Goal: Information Seeking & Learning: Learn about a topic

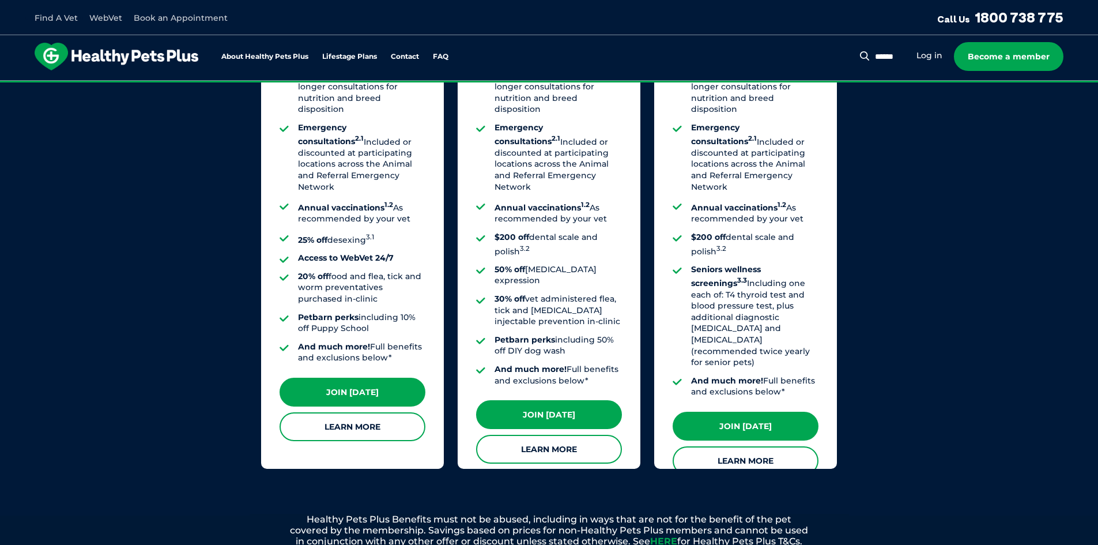
scroll to position [980, 0]
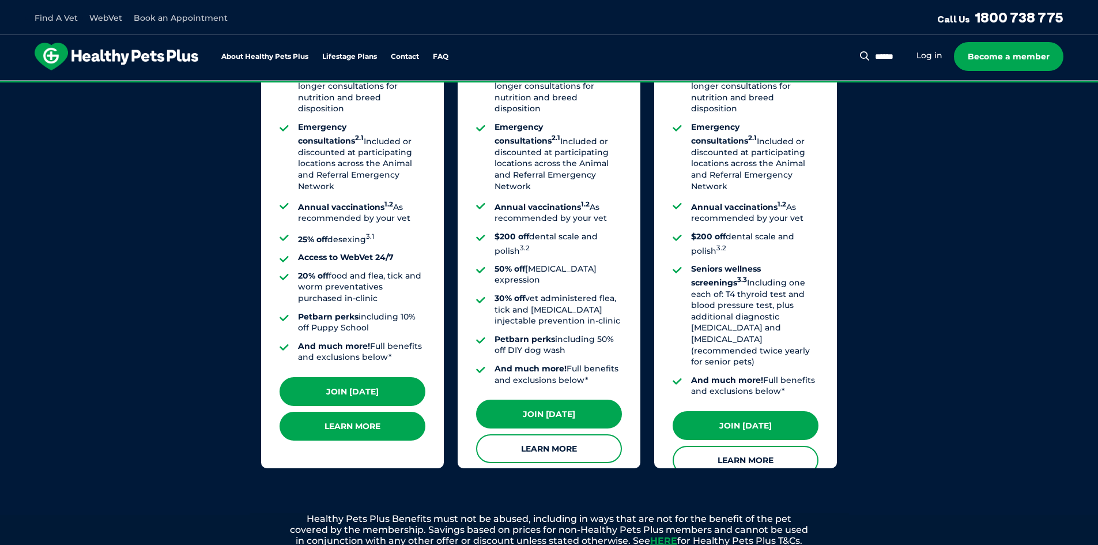
click at [348, 418] on link "Learn More" at bounding box center [352, 425] width 146 height 29
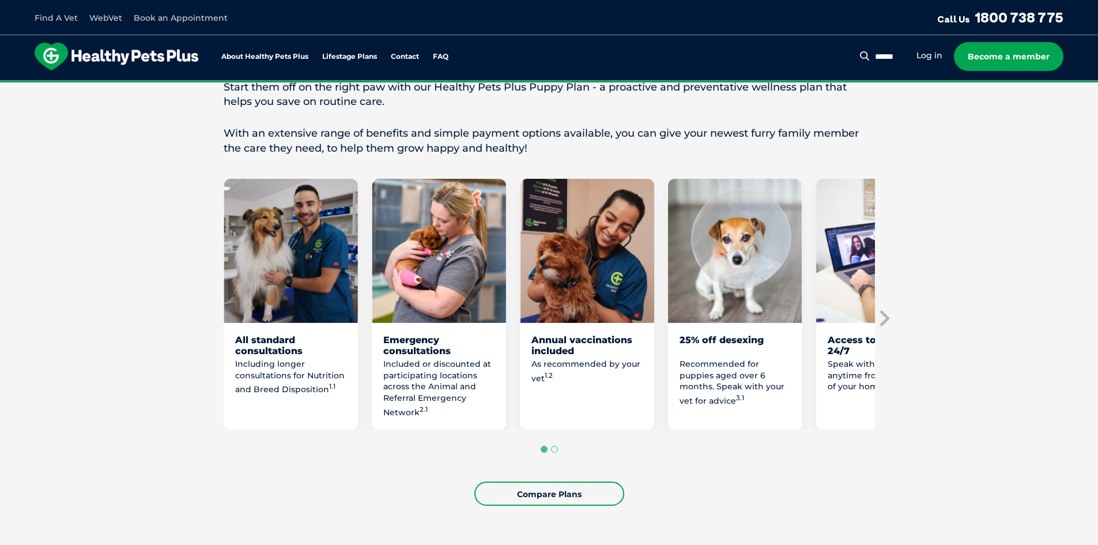
scroll to position [519, 0]
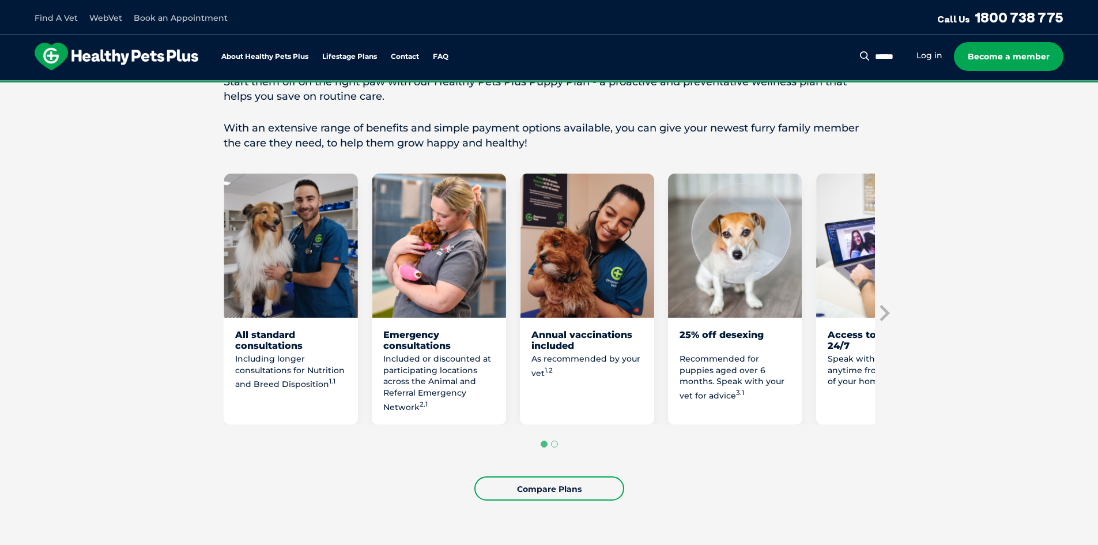
click at [411, 413] on p "Included or discounted at participating locations across the Animal and Referra…" at bounding box center [438, 382] width 111 height 59
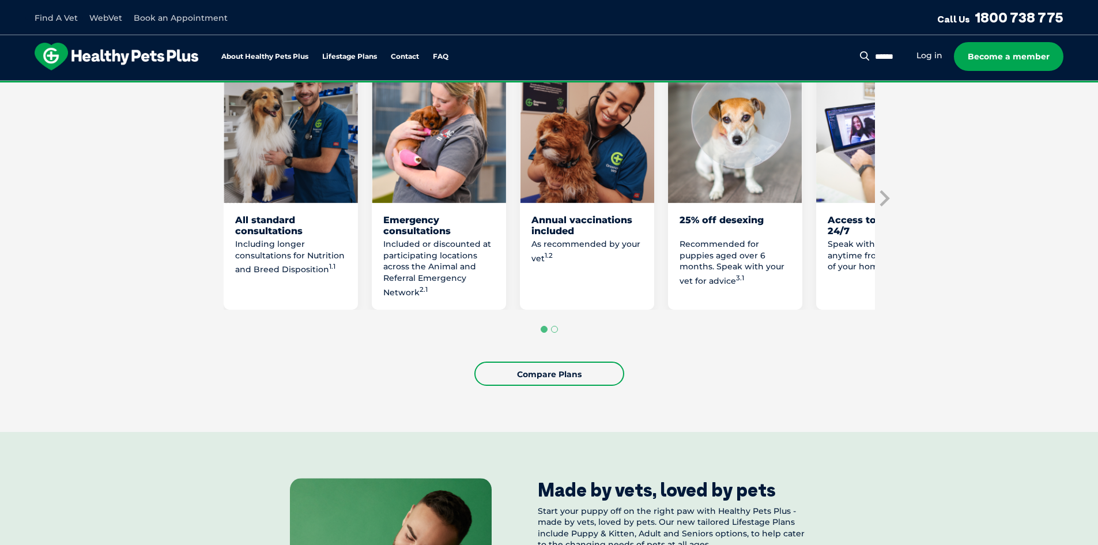
scroll to position [634, 0]
click at [884, 206] on icon "Next slide" at bounding box center [884, 198] width 10 height 16
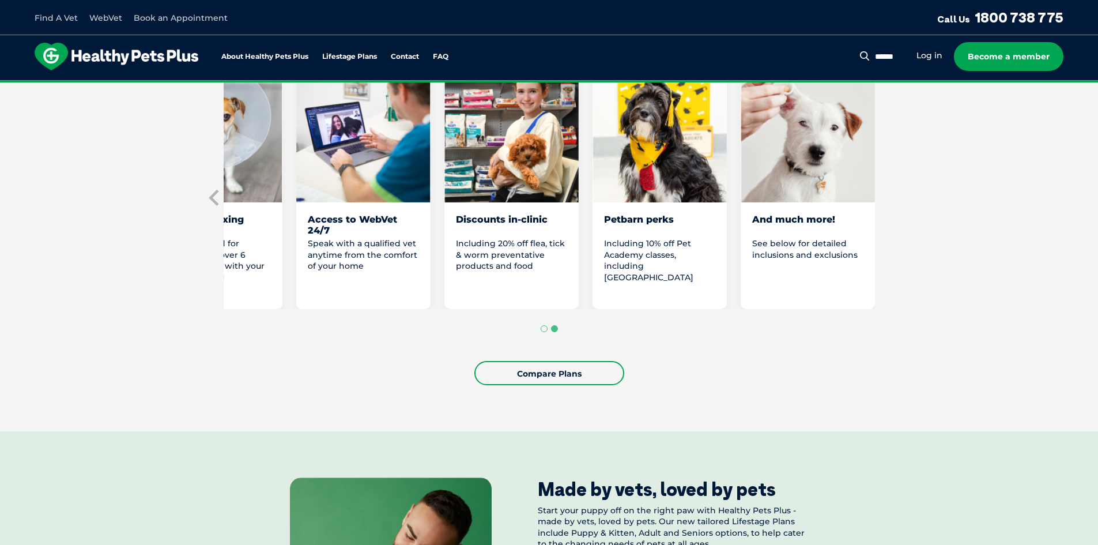
click at [888, 210] on section "Start them off on the right paw with our Healthy Pets Plus Puppy Plan Welcoming…" at bounding box center [549, 145] width 1098 height 571
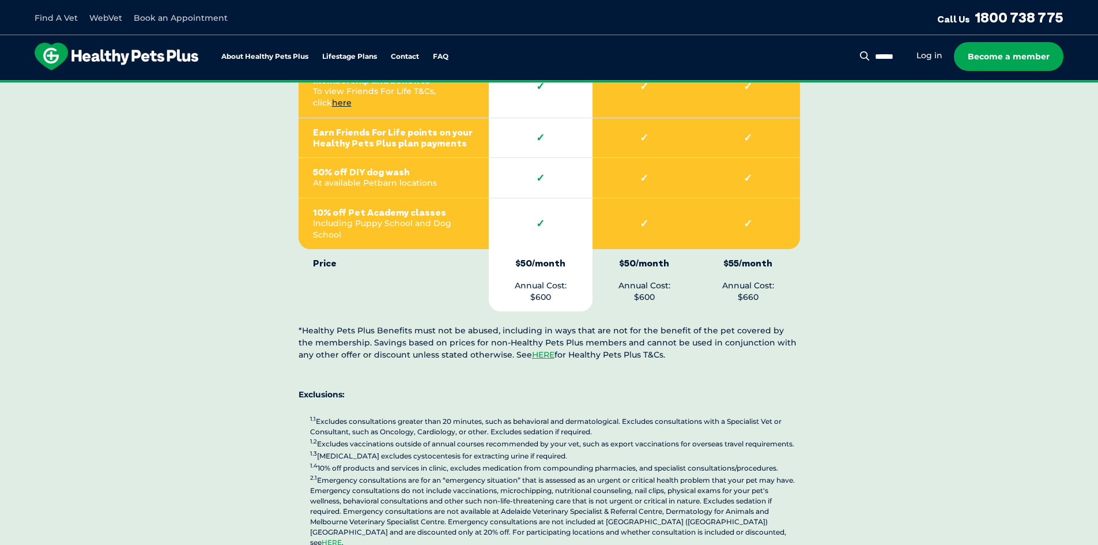
scroll to position [2708, 0]
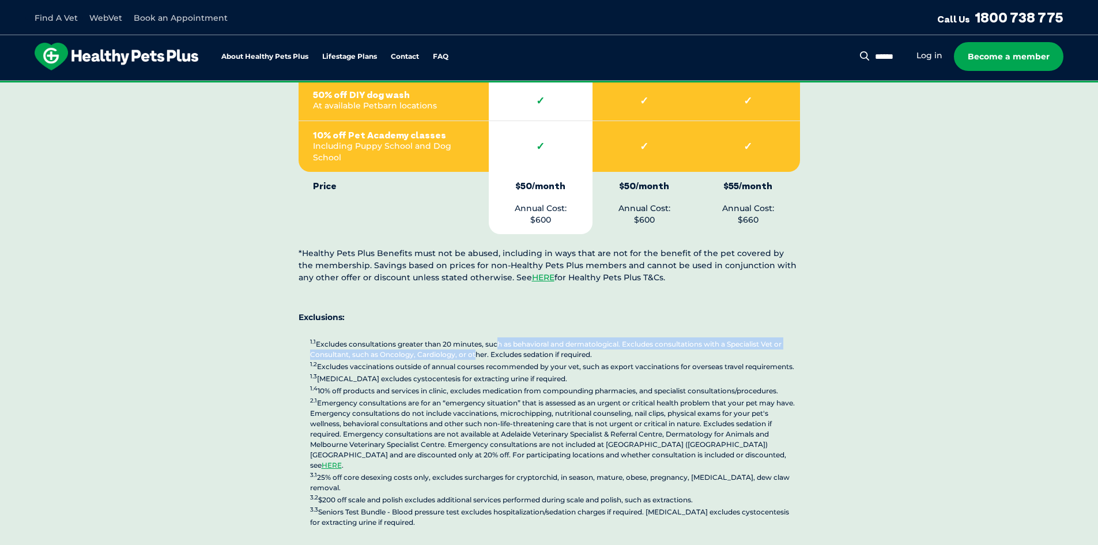
drag, startPoint x: 495, startPoint y: 300, endPoint x: 471, endPoint y: 313, distance: 26.8
click at [471, 337] on p "1.1 Excludes consultations greater than 20 minutes, such as behavioral and derm…" at bounding box center [555, 432] width 490 height 190
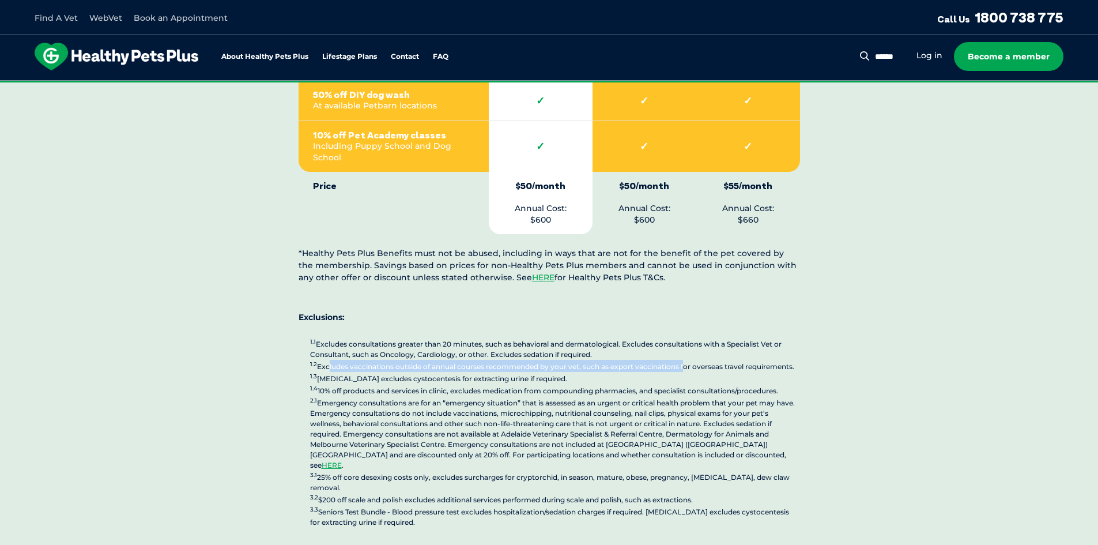
drag, startPoint x: 328, startPoint y: 323, endPoint x: 683, endPoint y: 326, distance: 355.5
click at [683, 337] on p "1.1 Excludes consultations greater than 20 minutes, such as behavioral and derm…" at bounding box center [555, 432] width 490 height 190
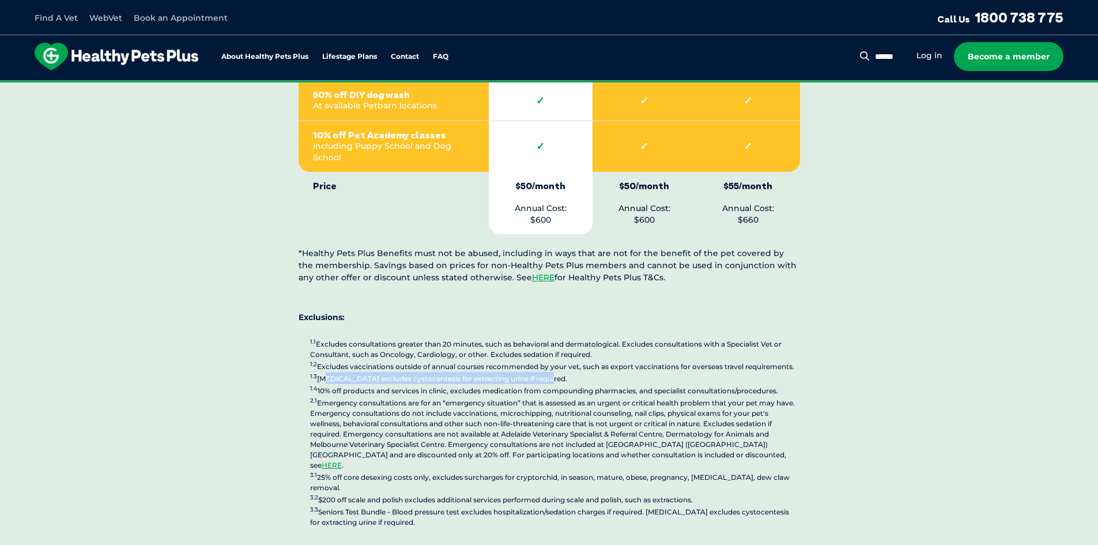
drag, startPoint x: 324, startPoint y: 337, endPoint x: 542, endPoint y: 341, distance: 217.8
click at [542, 341] on p "1.1 Excludes consultations greater than 20 minutes, such as behavioral and derm…" at bounding box center [555, 432] width 490 height 190
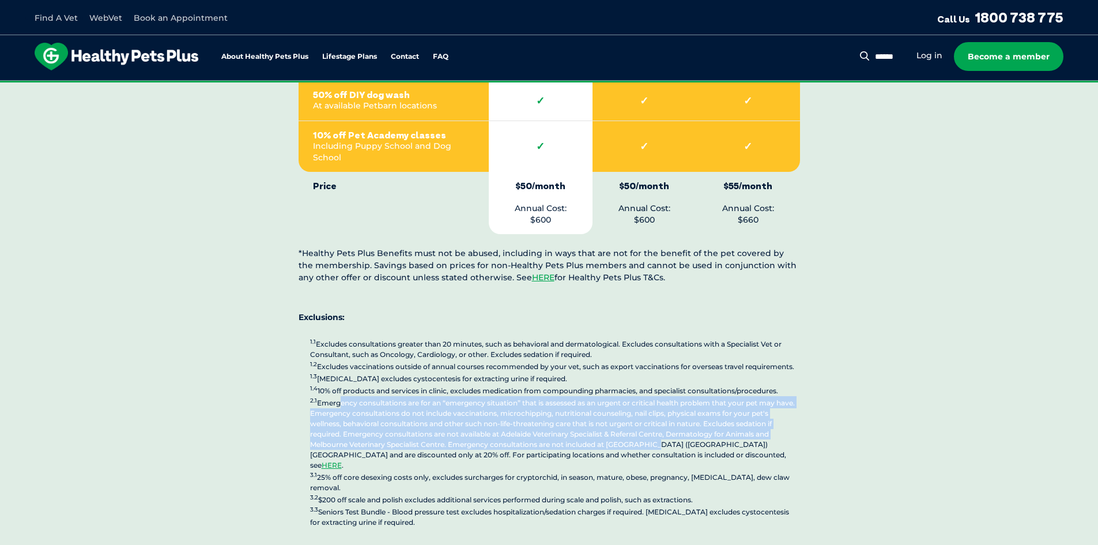
drag, startPoint x: 339, startPoint y: 359, endPoint x: 651, endPoint y: 405, distance: 314.6
click at [651, 405] on p "1.1 Excludes consultations greater than 20 minutes, such as behavioral and derm…" at bounding box center [555, 432] width 490 height 190
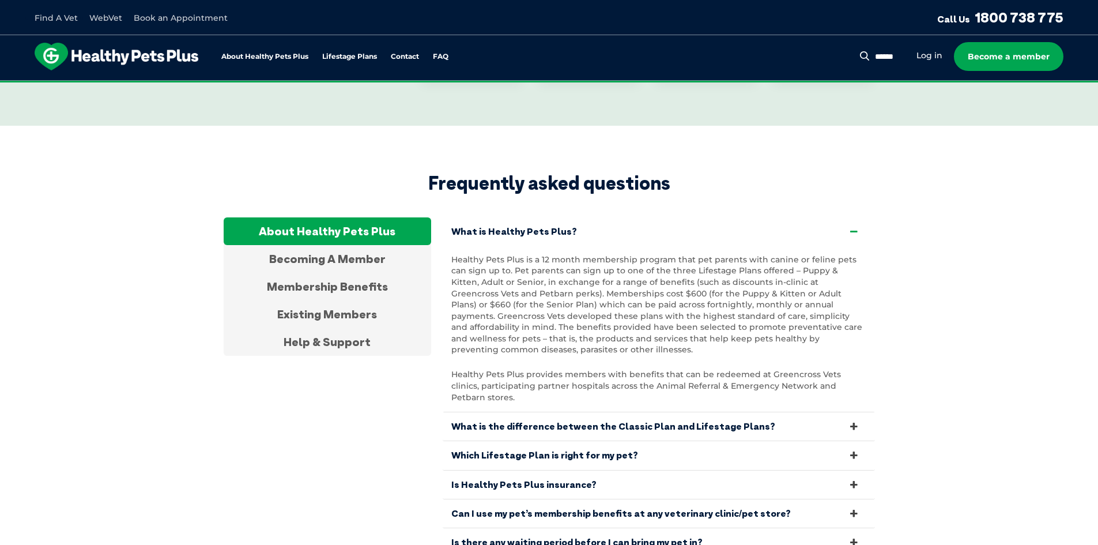
scroll to position [3688, 0]
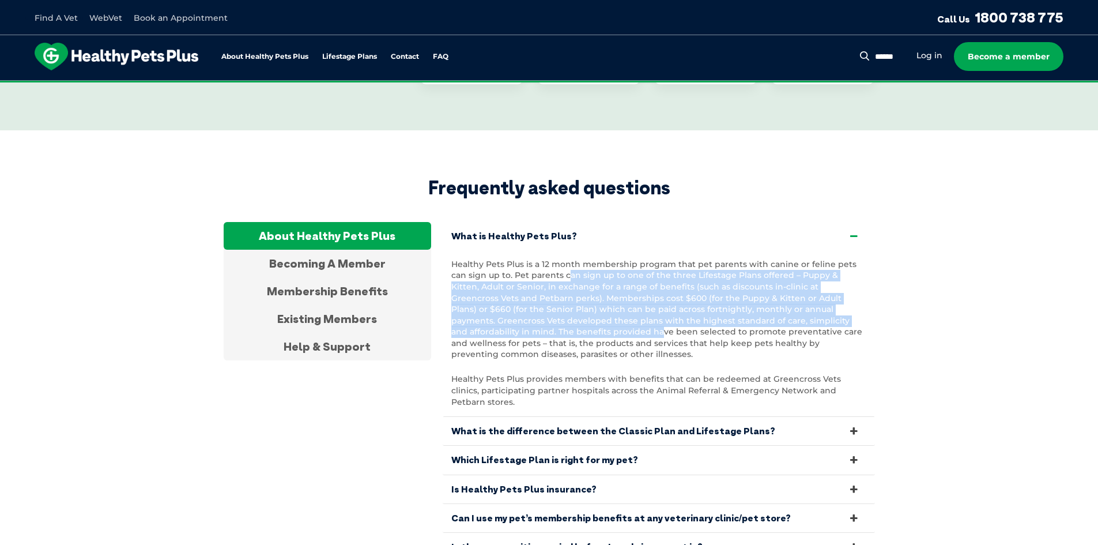
drag, startPoint x: 549, startPoint y: 212, endPoint x: 501, endPoint y: 272, distance: 77.0
click at [501, 272] on p "Healthy Pets Plus is a 12 month membership program that pet parents with canine…" at bounding box center [658, 309] width 415 height 101
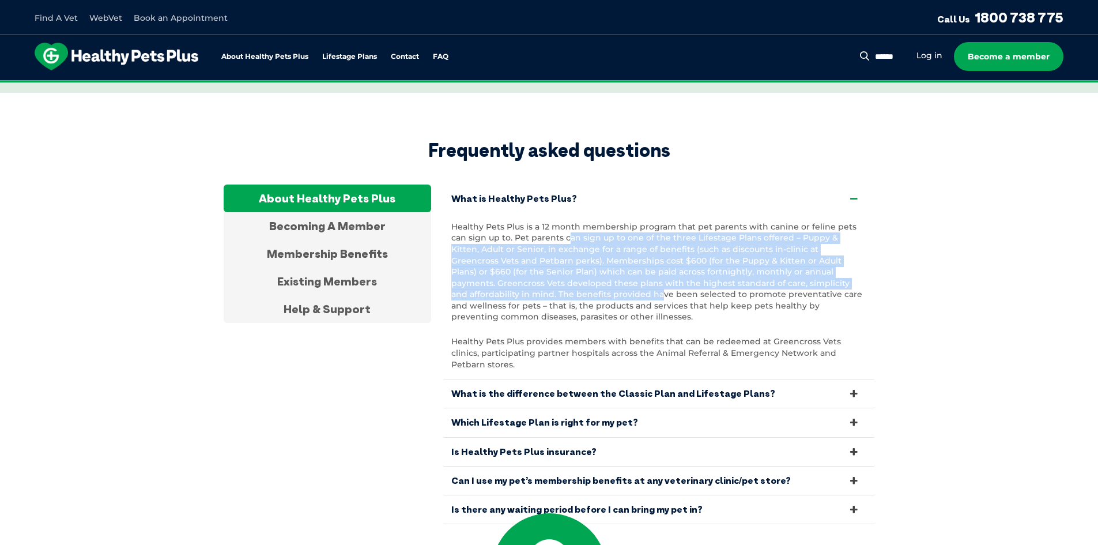
scroll to position [3745, 0]
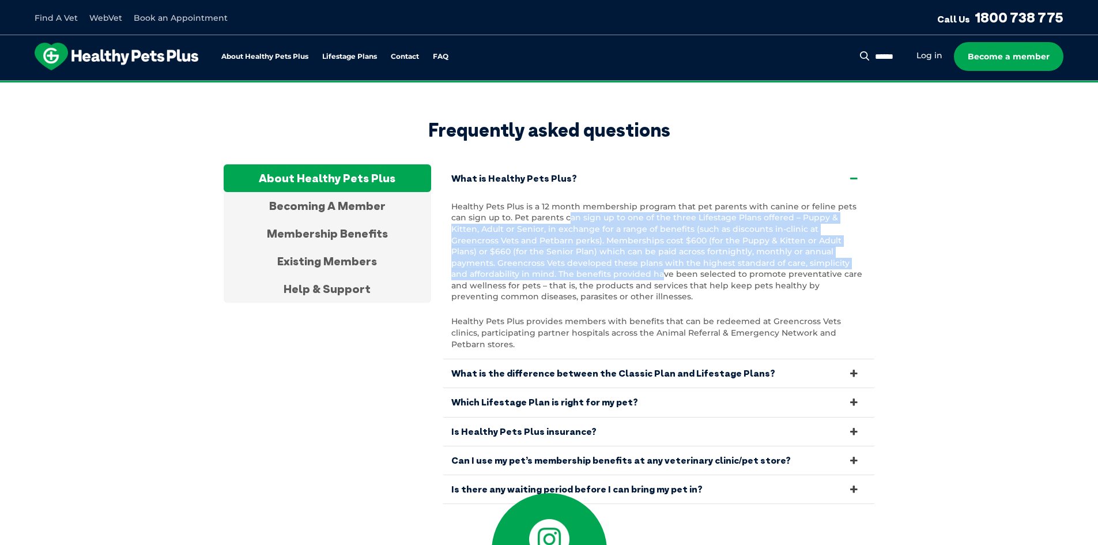
click at [689, 359] on link "What is the difference between the Classic Plan and Lifestage Plans?" at bounding box center [659, 373] width 432 height 28
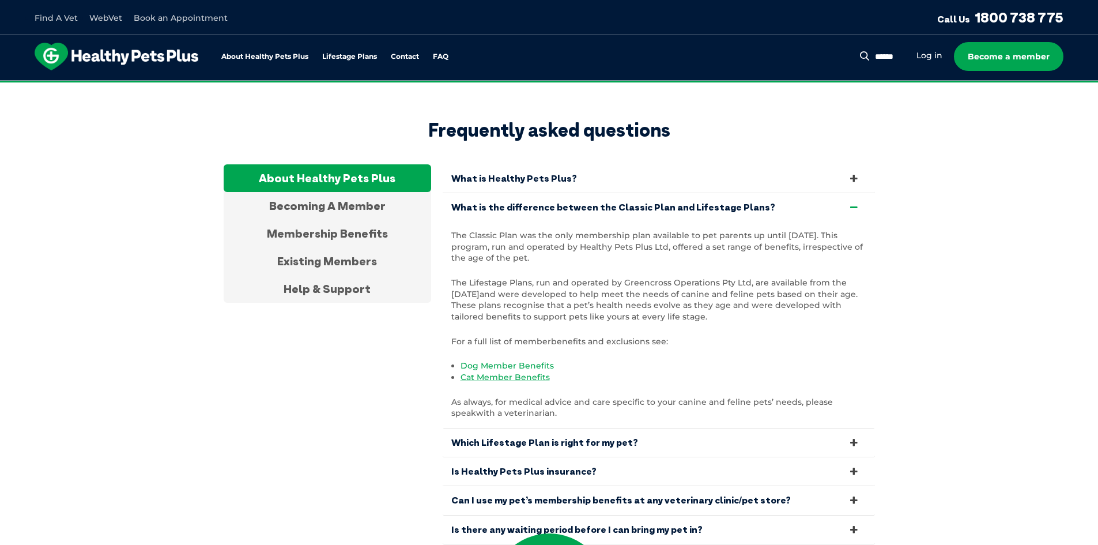
click at [533, 360] on link "Dog Member Benefits" at bounding box center [506, 365] width 93 height 10
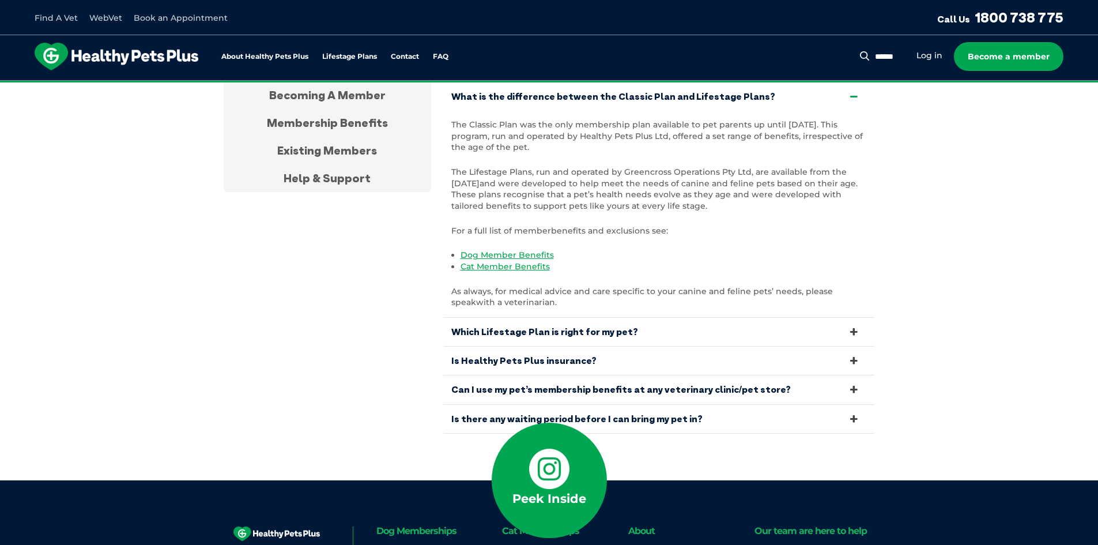
scroll to position [3861, 0]
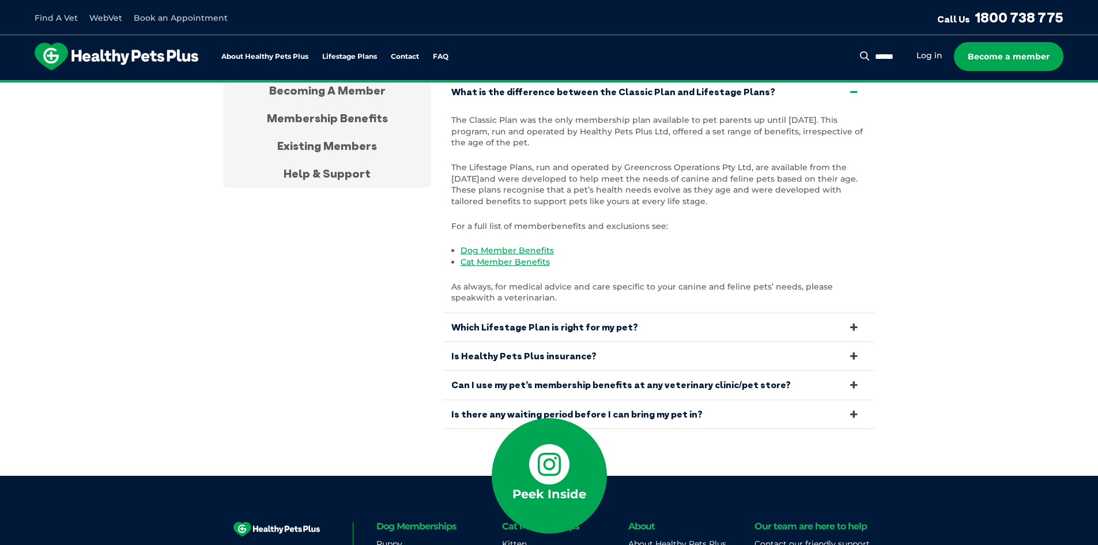
click at [544, 313] on link "Which Lifestage Plan is right for my pet?" at bounding box center [659, 327] width 432 height 28
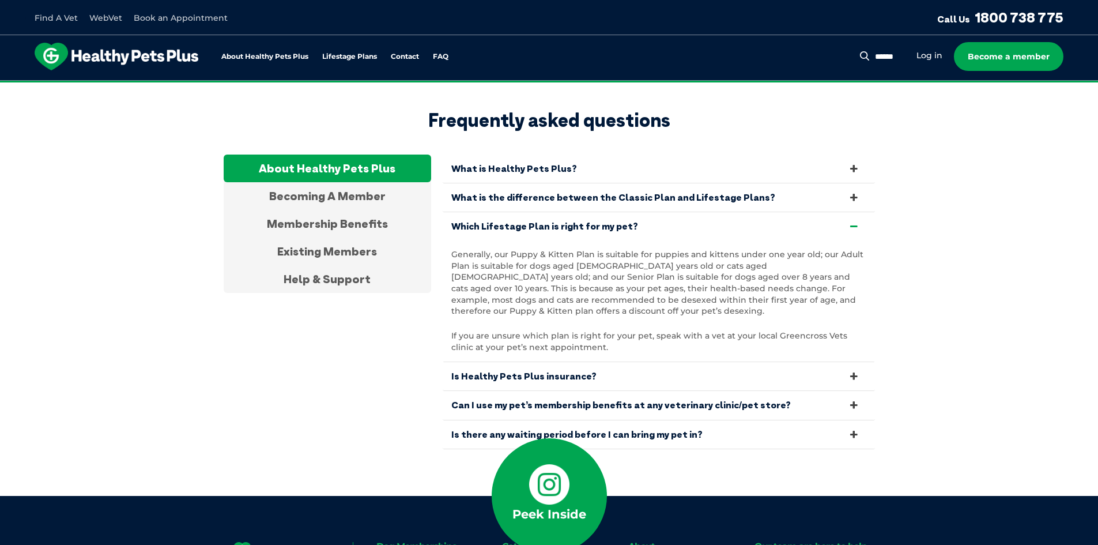
scroll to position [3745, 0]
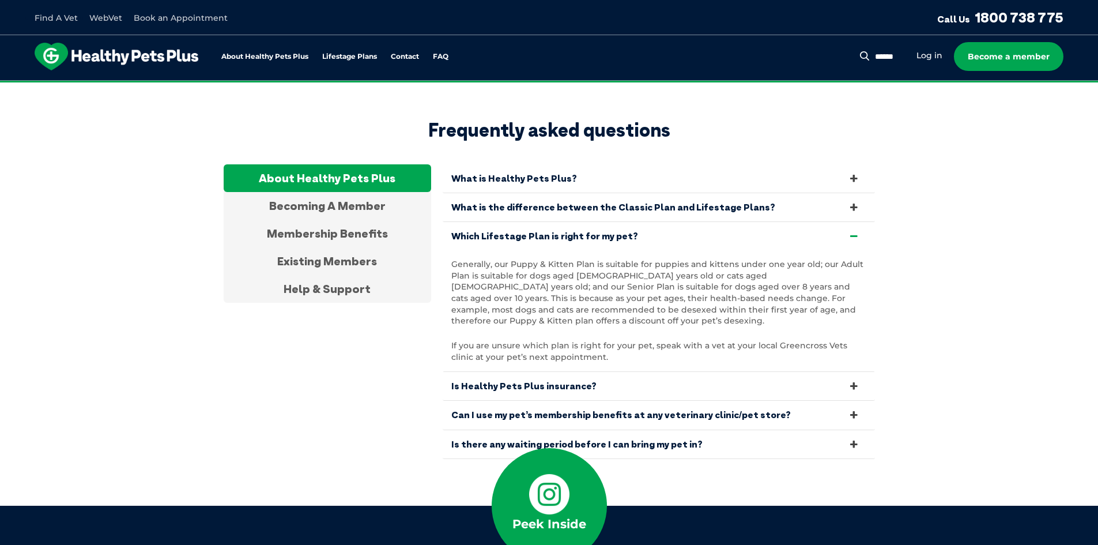
click at [546, 372] on link "Is Healthy Pets Plus insurance?" at bounding box center [659, 386] width 432 height 28
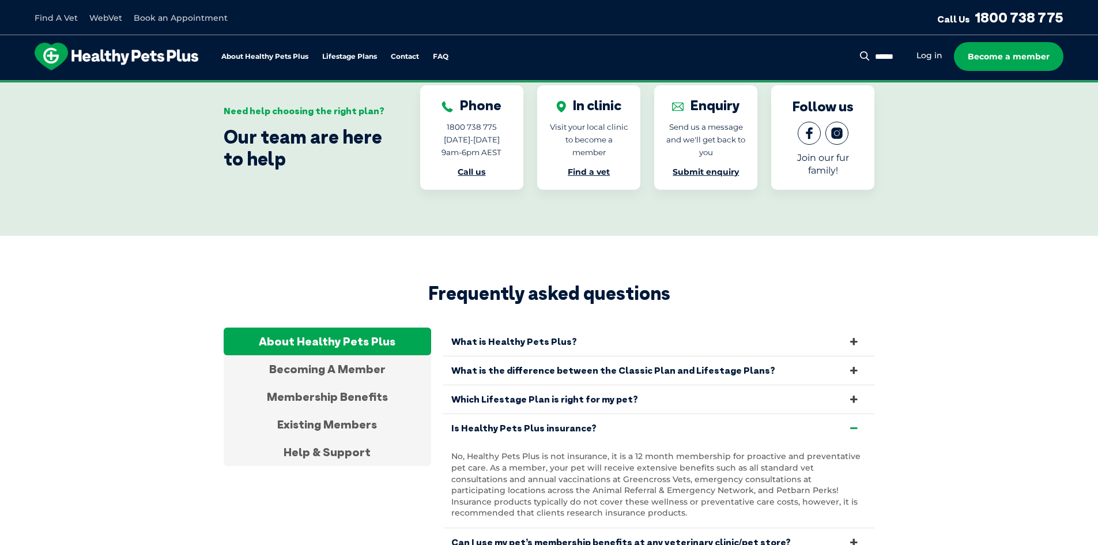
scroll to position [3573, 0]
